Goal: Information Seeking & Learning: Learn about a topic

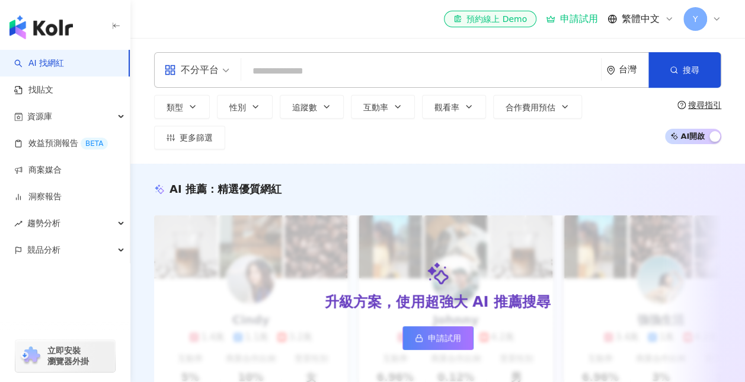
type input "**********"
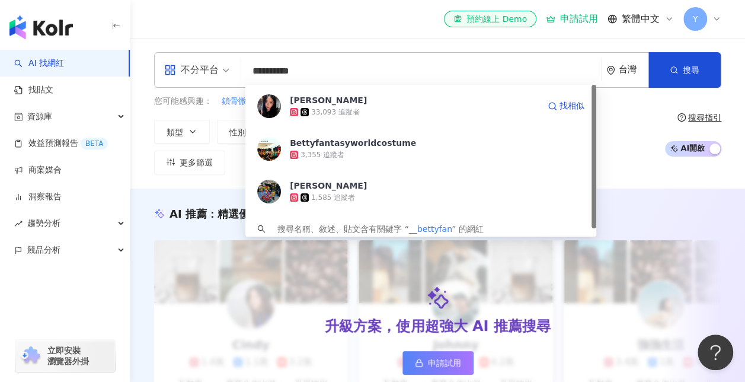
click at [504, 106] on div "33,093 追蹤者" at bounding box center [414, 112] width 249 height 12
